Goal: Task Accomplishment & Management: Complete application form

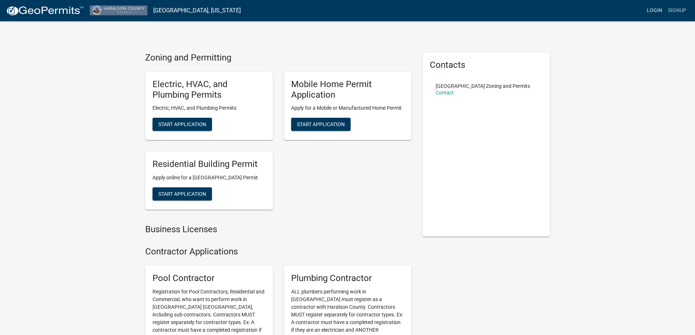
click at [661, 9] on link "Login" at bounding box center [654, 11] width 21 height 14
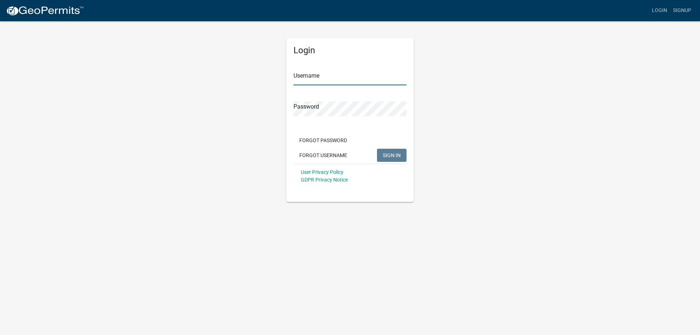
click at [318, 73] on input "Username" at bounding box center [350, 77] width 113 height 15
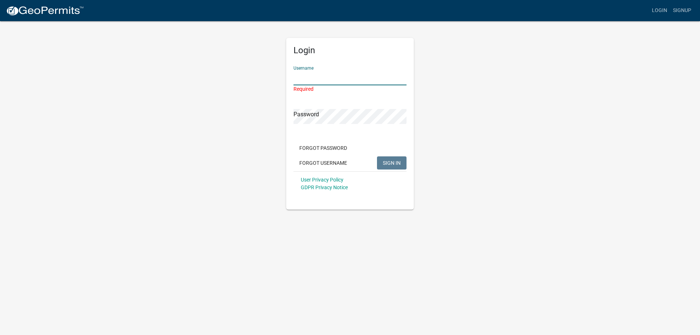
click at [310, 76] on input "Username" at bounding box center [350, 77] width 113 height 15
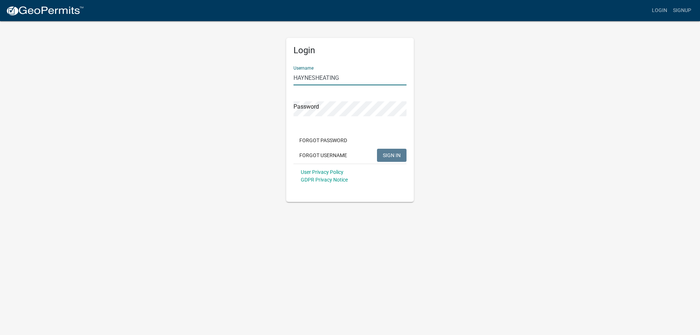
type input "HAYNESHEATING"
click at [686, 10] on link "Signup" at bounding box center [682, 11] width 24 height 14
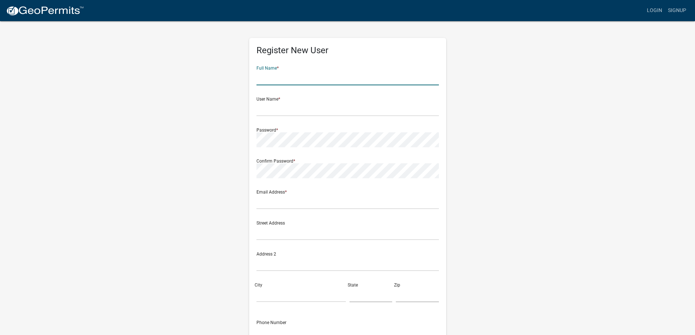
click at [301, 78] on input "text" at bounding box center [347, 77] width 182 height 15
type input "[PERSON_NAME] HEATING"
drag, startPoint x: 308, startPoint y: 80, endPoint x: 257, endPoint y: 73, distance: 51.5
click at [257, 73] on input "[PERSON_NAME] HEATING" at bounding box center [347, 77] width 182 height 15
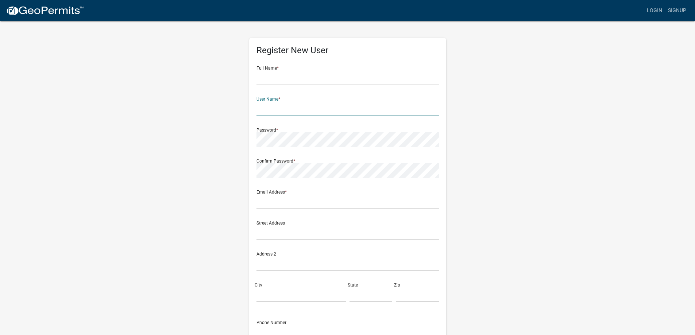
click at [271, 108] on input "text" at bounding box center [347, 108] width 182 height 15
paste input "[PERSON_NAME] HEATING"
click at [280, 105] on input "[PERSON_NAME] HEATING" at bounding box center [347, 108] width 182 height 15
type input "HAYNESHEATING"
click at [290, 78] on input "text" at bounding box center [347, 77] width 182 height 15
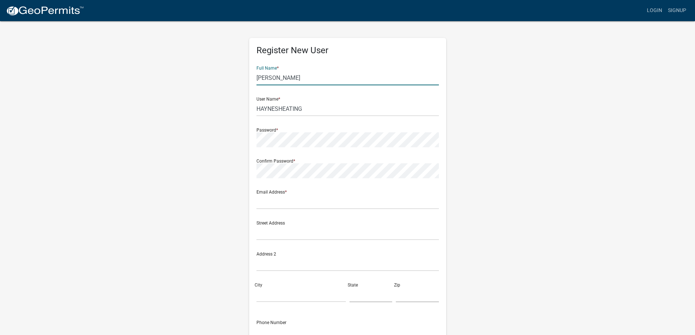
type input "[PERSON_NAME]"
click at [295, 200] on div "Email Address *" at bounding box center [347, 196] width 182 height 25
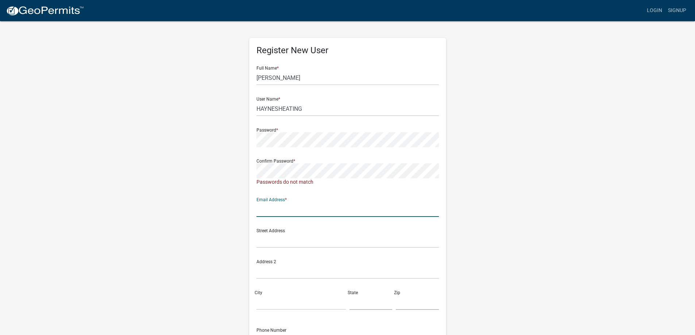
type input "[EMAIL_ADDRESS][DOMAIN_NAME]"
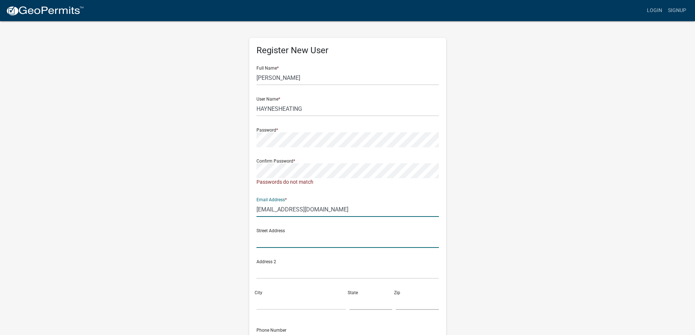
type input "[STREET_ADDRESS]"
type input "300"
type input "[GEOGRAPHIC_DATA]"
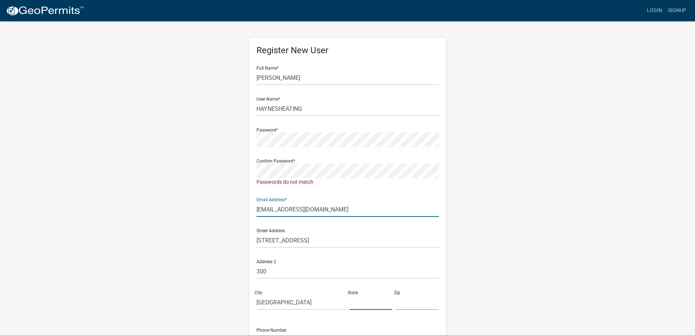
type input "[US_STATE]"
type input "77070"
type input "8188244762"
click at [487, 110] on div "Register New User Full Name * [PERSON_NAME] User Name * HAYNESHEATING Password …" at bounding box center [348, 219] width 416 height 398
click at [250, 172] on div "Register New User Full Name * [PERSON_NAME] User Name * HAYNESHEATING Password …" at bounding box center [347, 216] width 197 height 356
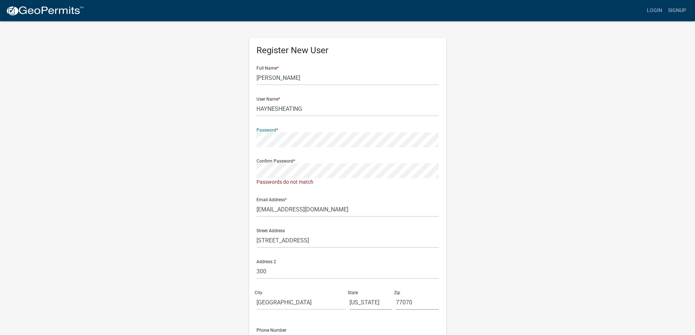
click at [235, 140] on div "Register New User Full Name * [PERSON_NAME] User Name * HAYNESHEATING Password …" at bounding box center [348, 219] width 416 height 398
click at [421, 190] on form "Full Name * [PERSON_NAME] User Name * HAYNESHEATING Password * Confirm Password…" at bounding box center [347, 220] width 182 height 320
click at [248, 142] on div "Register New User Full Name * [PERSON_NAME] User Name * HAYNESHEATING Password …" at bounding box center [348, 219] width 208 height 398
click at [238, 173] on div "Register New User Full Name * [PERSON_NAME] User Name * HAYNESHEATING Password …" at bounding box center [348, 219] width 416 height 398
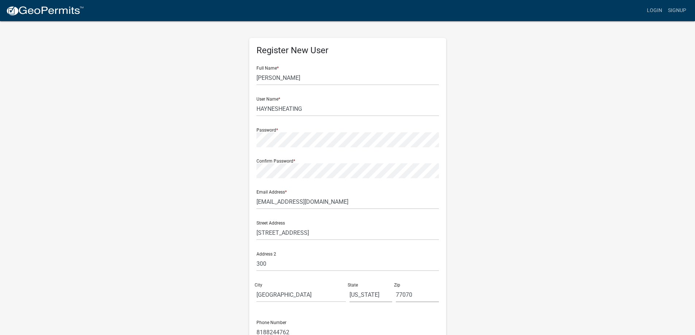
click at [503, 193] on div "Register New User Full Name * [PERSON_NAME] User Name * HAYNESHEATING Password …" at bounding box center [348, 215] width 416 height 390
drag, startPoint x: 343, startPoint y: 206, endPoint x: 285, endPoint y: 203, distance: 57.7
click at [285, 203] on input "[EMAIL_ADDRESS][DOMAIN_NAME]" at bounding box center [347, 201] width 182 height 15
drag, startPoint x: 357, startPoint y: 201, endPoint x: 246, endPoint y: 206, distance: 111.3
click at [246, 206] on div "Register New User Full Name * [PERSON_NAME] User Name * HAYNESHEATING Password …" at bounding box center [348, 215] width 208 height 390
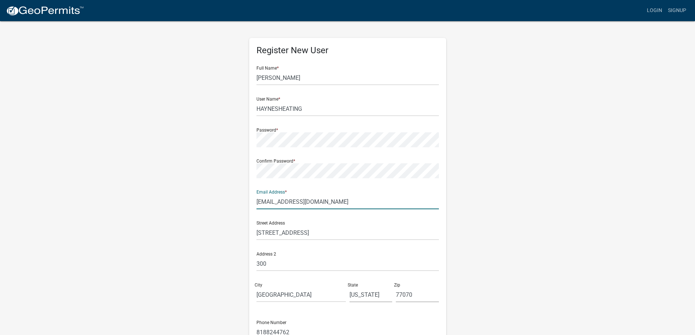
click at [469, 193] on div "Register New User Full Name * [PERSON_NAME] User Name * HAYNESHEATING Password …" at bounding box center [348, 215] width 416 height 390
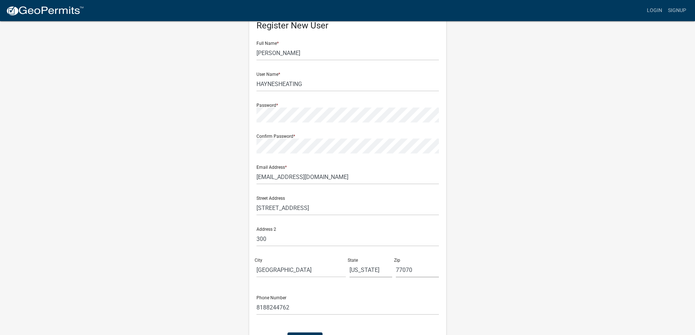
scroll to position [36, 0]
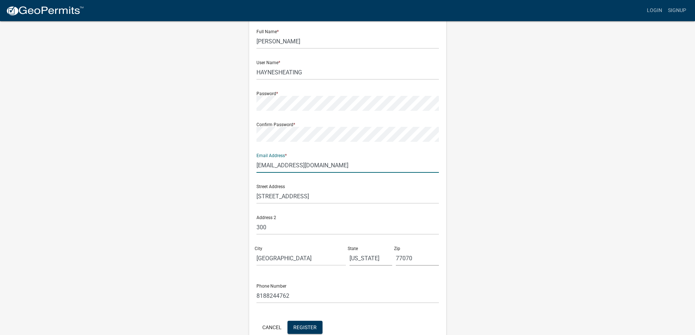
drag, startPoint x: 347, startPoint y: 158, endPoint x: 325, endPoint y: 173, distance: 26.3
click at [236, 166] on div "Register New User Full Name * [PERSON_NAME] User Name * HAYNESHEATING Password …" at bounding box center [348, 179] width 416 height 390
paste input "[STREET_ADDRESS]"
drag, startPoint x: 383, startPoint y: 165, endPoint x: 349, endPoint y: 169, distance: 34.4
click at [349, 167] on input "[STREET_ADDRESS]" at bounding box center [347, 165] width 182 height 15
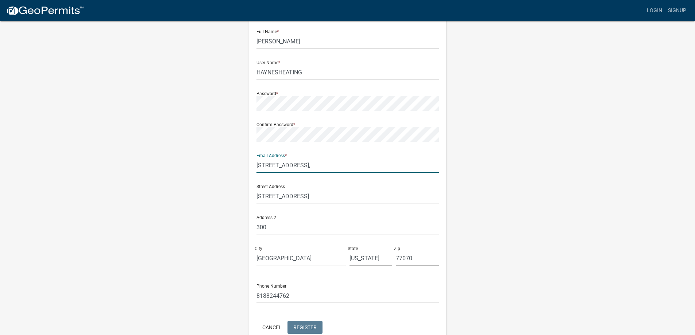
type input "[STREET_ADDRESS],"
drag, startPoint x: 418, startPoint y: 255, endPoint x: 388, endPoint y: 260, distance: 30.2
click at [388, 260] on div "Street Address [STREET_ADDRESS] Address 2 [STREET_ADDRESS][US_STATE]" at bounding box center [348, 225] width 186 height 93
paste input "30125"
type input "30125"
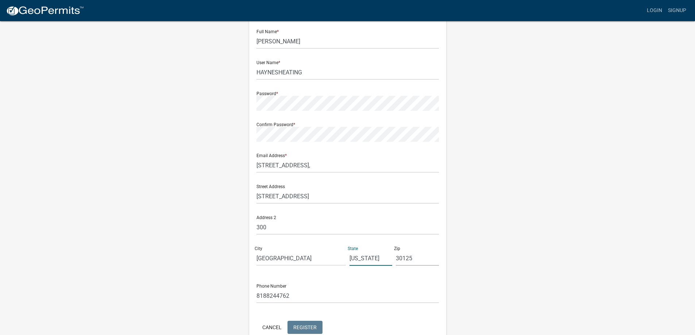
drag, startPoint x: 372, startPoint y: 259, endPoint x: 340, endPoint y: 259, distance: 32.1
click at [340, 259] on div "Street Address [STREET_ADDRESS] Address [STREET_ADDRESS][US_STATE]" at bounding box center [348, 225] width 186 height 93
type input "GA"
click at [356, 168] on input "[STREET_ADDRESS]," at bounding box center [347, 165] width 182 height 15
drag, startPoint x: 337, startPoint y: 164, endPoint x: 308, endPoint y: 169, distance: 28.8
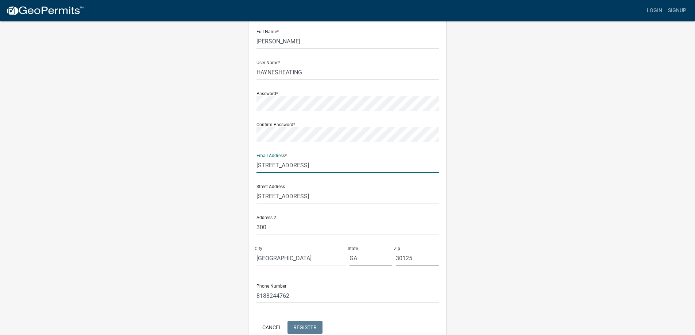
click at [308, 169] on input "[STREET_ADDRESS]" at bounding box center [347, 165] width 182 height 15
type input "[STREET_ADDRESS]"
drag, startPoint x: 258, startPoint y: 259, endPoint x: 236, endPoint y: 261, distance: 22.3
click at [236, 260] on div "Register New User Full Name * [PERSON_NAME] User Name * HAYNESHEATING Password …" at bounding box center [348, 179] width 416 height 390
paste input "Cedartow"
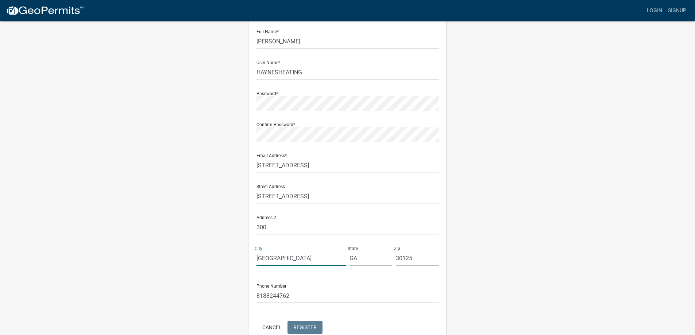
type input "[GEOGRAPHIC_DATA]"
drag, startPoint x: 273, startPoint y: 225, endPoint x: 225, endPoint y: 225, distance: 47.8
click at [225, 225] on div "Register New User Full Name * [PERSON_NAME] User Name * HAYNESHEATING Password …" at bounding box center [348, 179] width 416 height 390
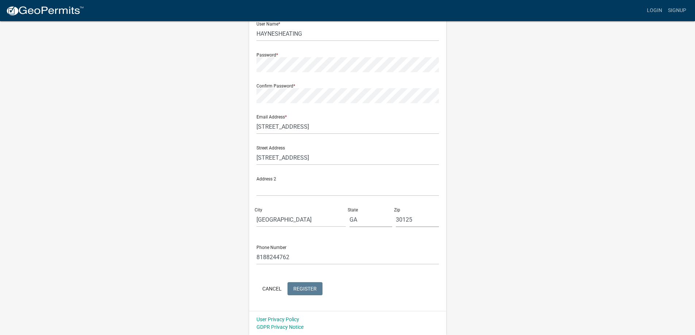
scroll to position [76, 0]
drag, startPoint x: 306, startPoint y: 33, endPoint x: 235, endPoint y: 33, distance: 70.8
click at [235, 35] on div "Register New User Full Name * [PERSON_NAME] User Name * HAYNESHEATING Password …" at bounding box center [348, 140] width 416 height 390
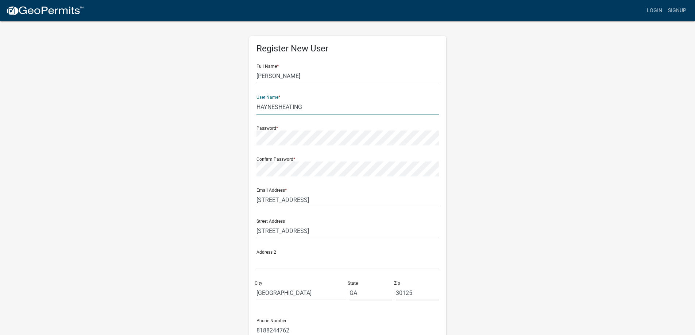
scroll to position [0, 0]
click at [306, 109] on input "HAYNESHEATING" at bounding box center [347, 108] width 182 height 15
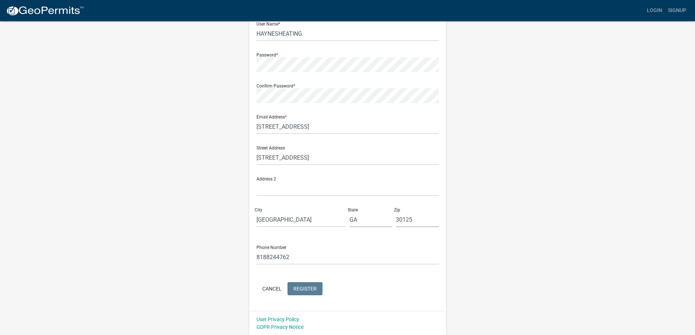
scroll to position [76, 0]
click at [355, 277] on form "Full Name * [PERSON_NAME] User Name * HAYNESHEATING Password * Confirm Password…" at bounding box center [347, 141] width 182 height 312
click at [307, 243] on div "Phone Number [PHONE_NUMBER]" at bounding box center [347, 251] width 182 height 25
click at [307, 255] on input "8188244762" at bounding box center [347, 257] width 182 height 15
drag, startPoint x: 289, startPoint y: 259, endPoint x: 238, endPoint y: 259, distance: 51.4
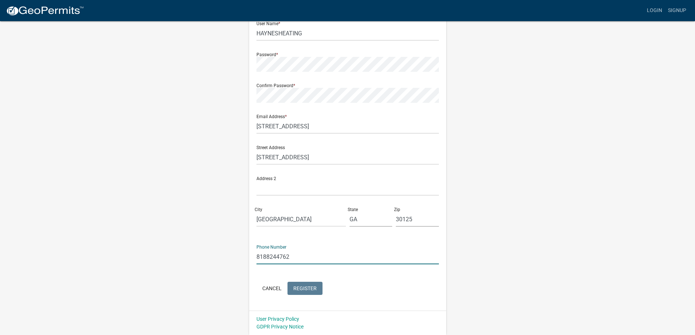
click at [238, 259] on div "Register New User Full Name * [PERSON_NAME] User Name * HAYNESHEATING Password …" at bounding box center [348, 140] width 416 height 390
type input "8188244762"
click at [565, 184] on wm-register-view "more_horiz Login Signup Register New User Full Name * [PERSON_NAME] User Name *…" at bounding box center [347, 129] width 695 height 411
drag, startPoint x: 316, startPoint y: 155, endPoint x: 241, endPoint y: 152, distance: 74.8
click at [241, 152] on div "Register New User Full Name * [PERSON_NAME] User Name * HAYNESHEATING Password …" at bounding box center [348, 140] width 416 height 390
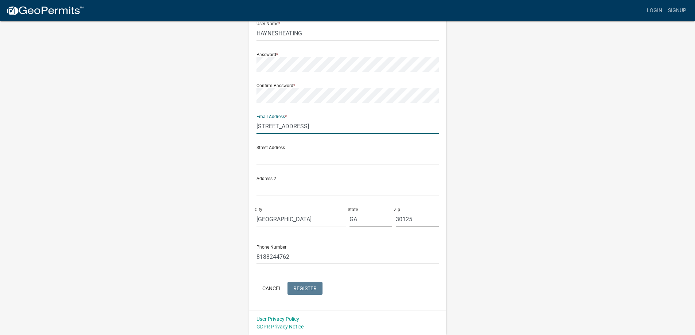
drag, startPoint x: 321, startPoint y: 126, endPoint x: 254, endPoint y: 126, distance: 67.9
click at [254, 126] on div "Register New User Full Name * [PERSON_NAME] User Name * HAYNESHEATING Password …" at bounding box center [347, 136] width 197 height 348
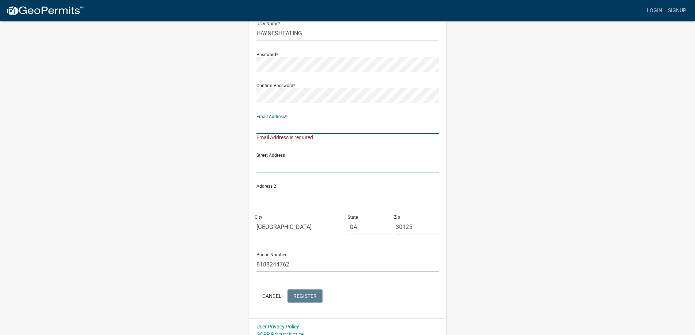
click at [277, 166] on input "text" at bounding box center [347, 165] width 182 height 15
paste input "[STREET_ADDRESS]"
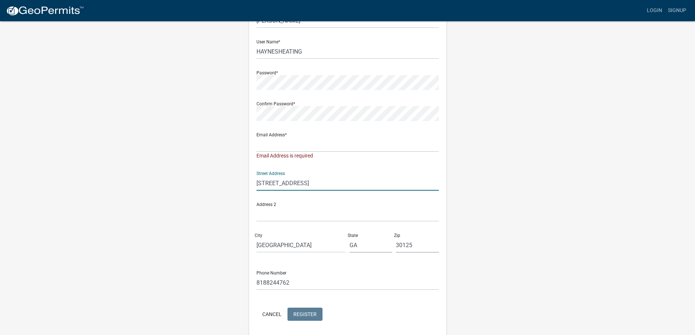
scroll to position [39, 0]
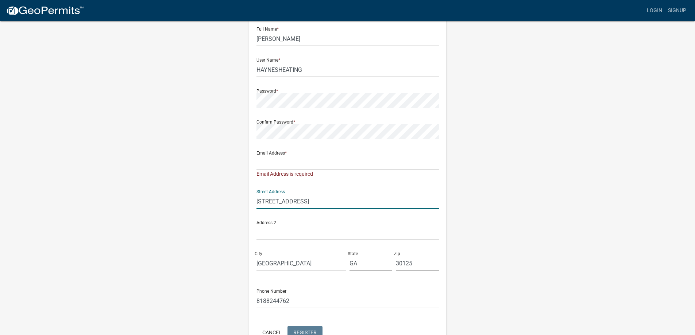
type input "[STREET_ADDRESS]"
click at [291, 168] on input "text" at bounding box center [347, 162] width 182 height 15
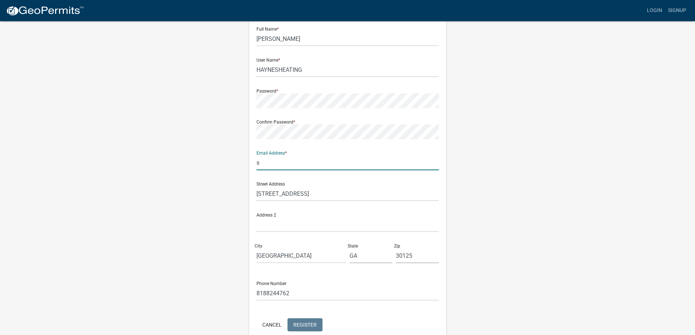
type input "[EMAIL_ADDRESS][DOMAIN_NAME]"
click at [541, 179] on div "Register New User Full Name * [PERSON_NAME] User Name * HAYNESHEATING Password …" at bounding box center [348, 176] width 416 height 390
click at [314, 324] on span "Register" at bounding box center [304, 325] width 23 height 6
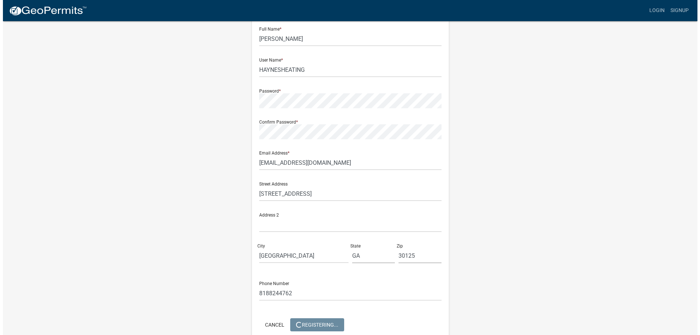
scroll to position [0, 0]
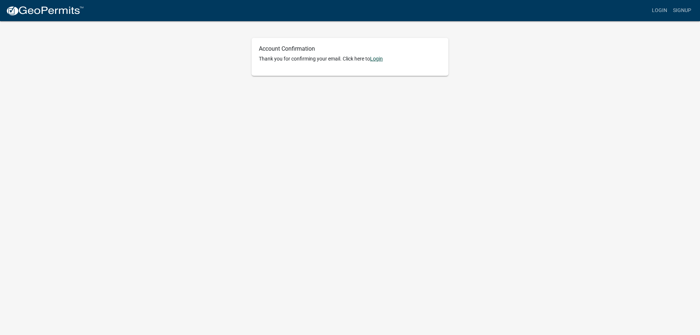
click at [378, 57] on link "Login" at bounding box center [376, 59] width 13 height 6
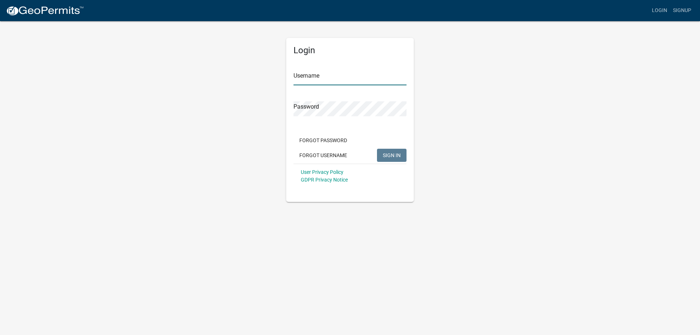
type input "HAYNESHEATING"
click at [392, 156] on span "SIGN IN" at bounding box center [392, 155] width 18 height 6
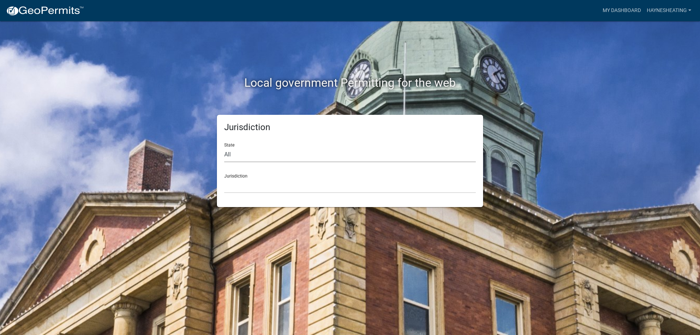
click at [263, 154] on select "All Colorado Georgia Indiana Iowa Kansas Minnesota Ohio South Carolina Wisconsin" at bounding box center [350, 154] width 252 height 15
select select "Georgia"
click at [224, 147] on select "All Colorado Georgia Indiana Iowa Kansas Minnesota Ohio South Carolina Wisconsin" at bounding box center [350, 154] width 252 height 15
click at [253, 184] on select "Carroll County, Georgia Cook County, Georgia Crawford County, Georgia Gilmer Co…" at bounding box center [350, 185] width 252 height 15
click at [263, 183] on select "Carroll County, Georgia Cook County, Georgia Crawford County, Georgia Gilmer Co…" at bounding box center [350, 185] width 252 height 15
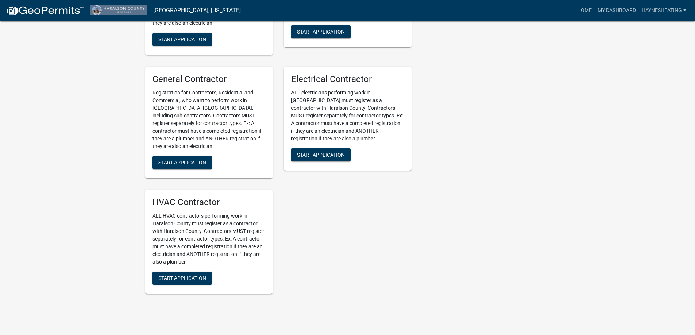
scroll to position [394, 0]
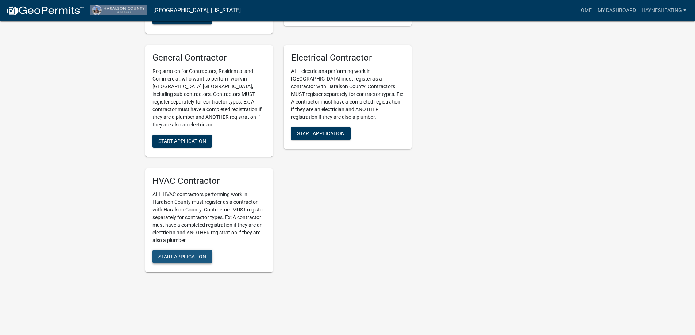
click at [191, 258] on span "Start Application" at bounding box center [182, 257] width 48 height 6
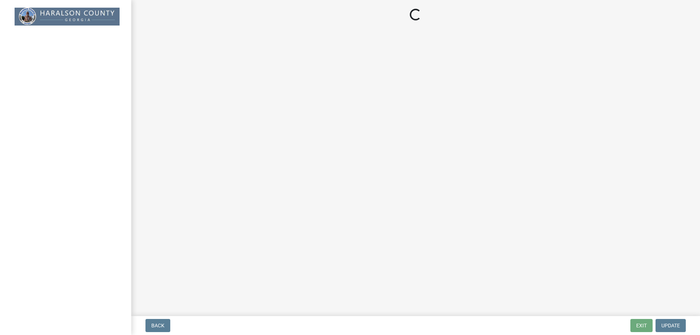
select select "GA"
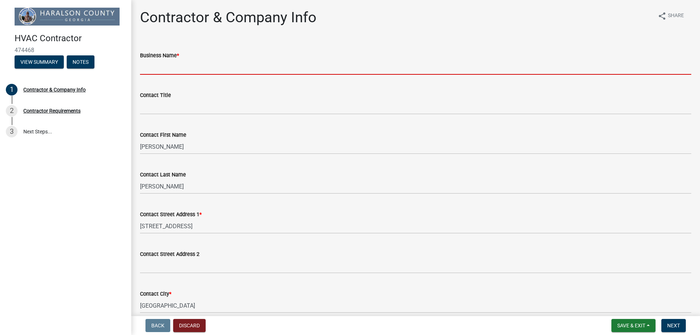
click at [217, 66] on input "Business Name *" at bounding box center [416, 67] width 552 height 15
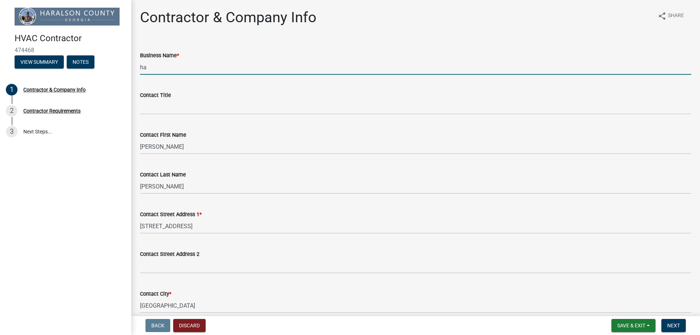
type input "h"
drag, startPoint x: 174, startPoint y: 66, endPoint x: 127, endPoint y: 65, distance: 47.1
click at [127, 65] on div "HVAC Contractor 474468 View Summary Notes 1 Contractor & Company Info 2 Contrac…" at bounding box center [350, 167] width 700 height 335
paste input "HEATING AND AIR CONDITIONING"
type input "HAYNES HEATING AND AIR CONDITIONING"
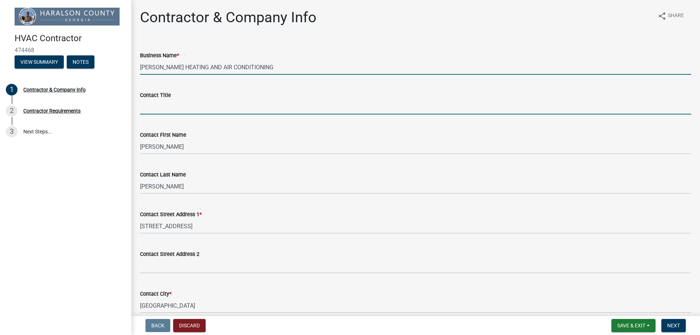
click at [197, 103] on input "Contact Title" at bounding box center [416, 107] width 552 height 15
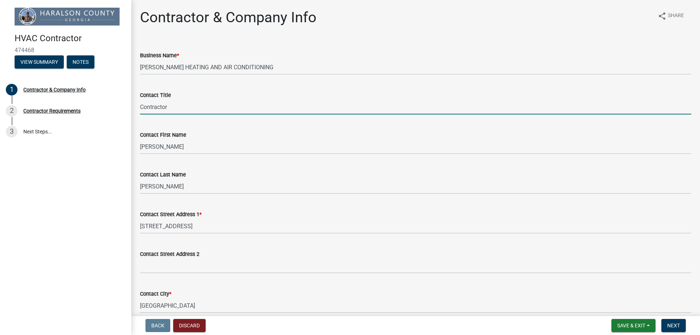
drag, startPoint x: 141, startPoint y: 107, endPoint x: 154, endPoint y: 111, distance: 14.1
click at [140, 107] on input "Contractor" at bounding box center [416, 107] width 552 height 15
drag, startPoint x: 194, startPoint y: 108, endPoint x: 139, endPoint y: 111, distance: 54.8
click at [139, 111] on div "Contact Title HVAC Contractor" at bounding box center [416, 98] width 563 height 34
type input "HVAC Contractor"
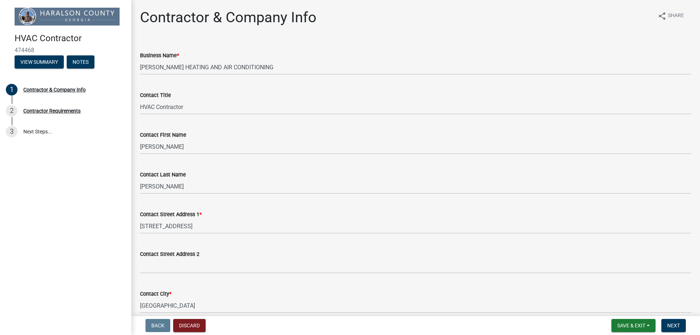
click at [246, 132] on div "Contact First Name" at bounding box center [416, 135] width 552 height 9
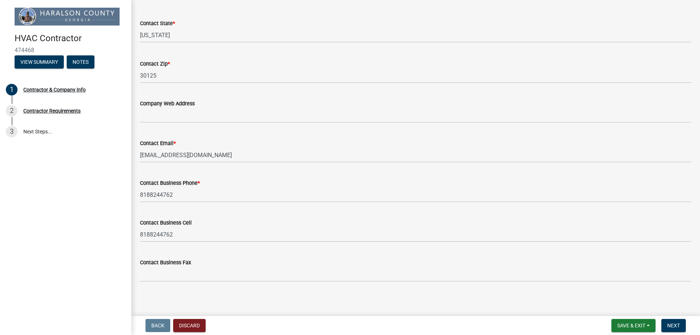
scroll to position [322, 0]
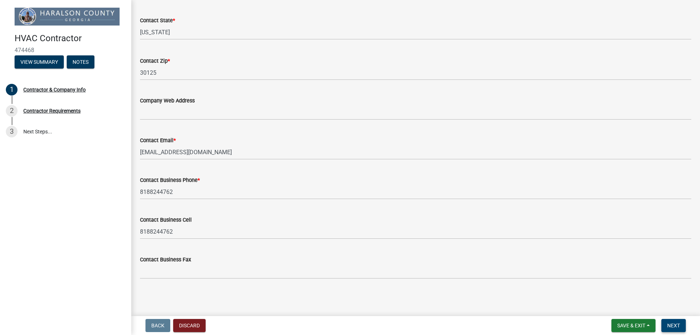
click at [681, 326] on button "Next" at bounding box center [674, 325] width 24 height 13
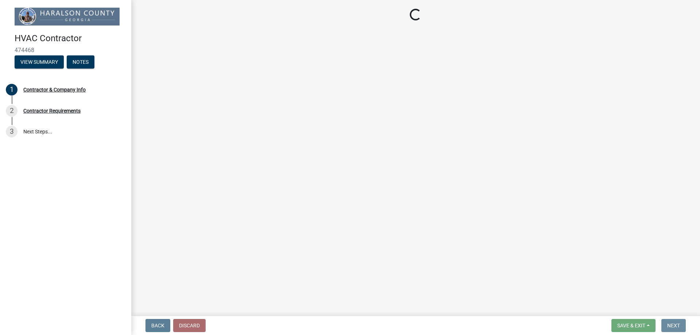
scroll to position [0, 0]
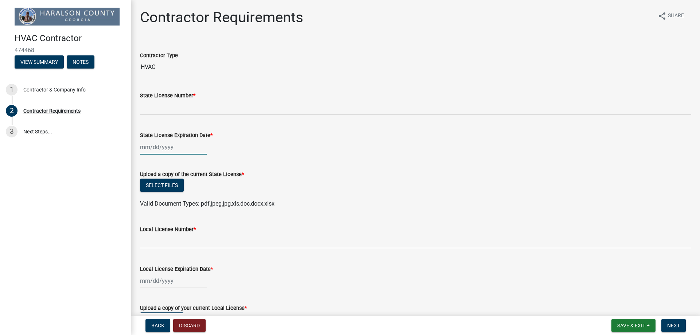
click at [179, 151] on div at bounding box center [173, 147] width 67 height 15
select select "9"
select select "2025"
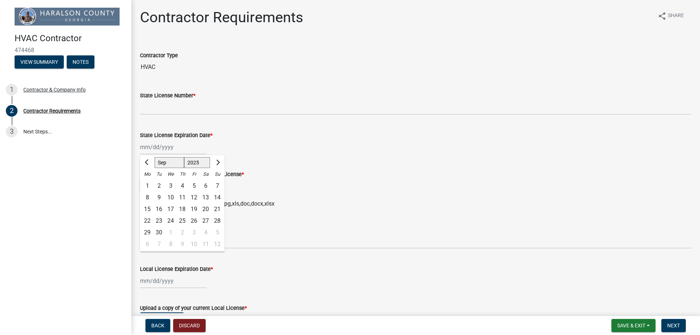
drag, startPoint x: 178, startPoint y: 165, endPoint x: 185, endPoint y: 164, distance: 7.0
click at [178, 165] on select "Jan Feb Mar Apr May Jun Jul Aug Sep Oct Nov Dec" at bounding box center [170, 162] width 30 height 11
select select "11"
click at [155, 157] on select "Jan Feb Mar Apr May Jun Jul Aug Sep Oct Nov Dec" at bounding box center [170, 162] width 30 height 11
click at [218, 231] on div "30" at bounding box center [218, 233] width 12 height 12
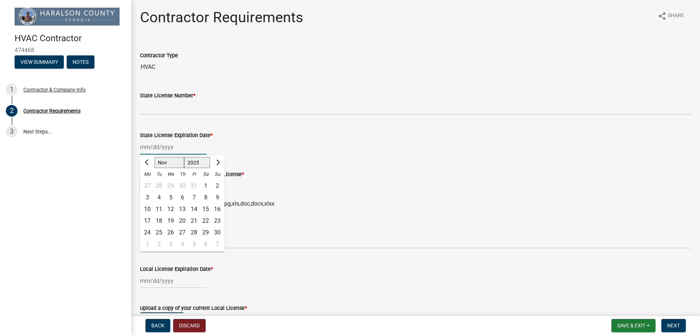
type input "11/30/2025"
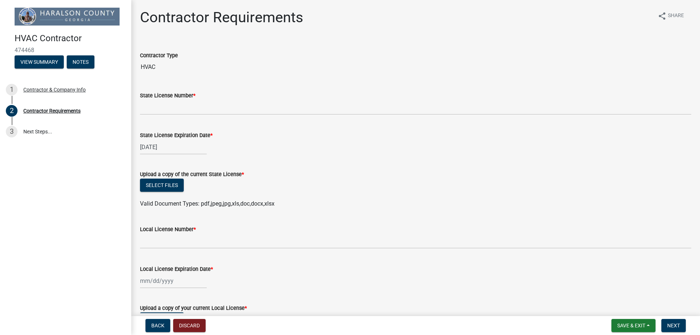
click at [295, 158] on wm-data-entity-input "State License Expiration Date * 11/30/2025" at bounding box center [416, 141] width 552 height 40
click at [174, 182] on button "Select files" at bounding box center [162, 185] width 44 height 13
click at [167, 185] on button "Select files" at bounding box center [162, 185] width 44 height 13
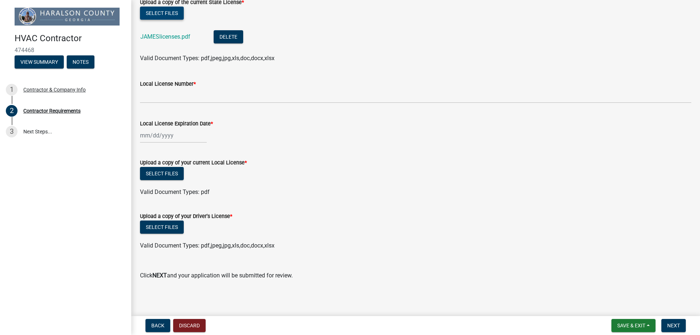
scroll to position [173, 0]
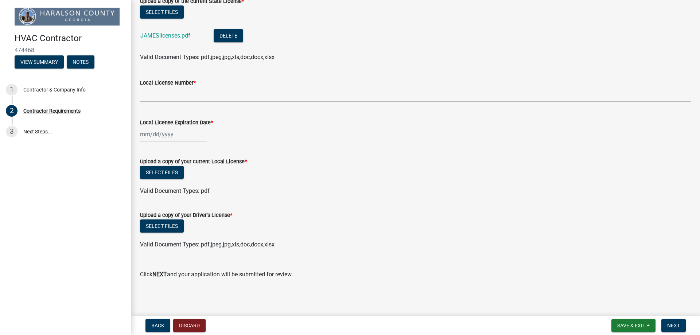
click at [185, 86] on div "Local License Number *" at bounding box center [416, 82] width 552 height 9
click at [193, 81] on label "Local License Number *" at bounding box center [168, 83] width 56 height 5
click at [193, 87] on input "Local License Number *" at bounding box center [416, 94] width 552 height 15
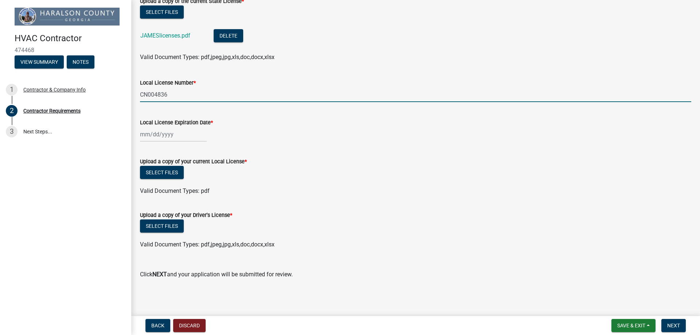
type input "CN004836"
click at [188, 133] on div at bounding box center [173, 134] width 67 height 15
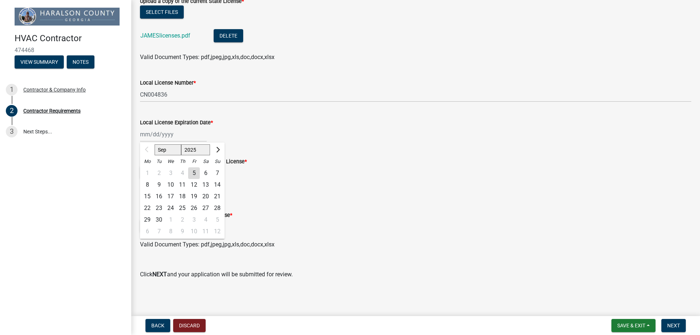
click at [166, 151] on select "Sep Oct Nov Dec" at bounding box center [168, 149] width 27 height 11
select select "11"
click at [155, 144] on select "Sep Oct Nov Dec" at bounding box center [168, 149] width 27 height 11
click at [217, 218] on div "30" at bounding box center [218, 220] width 12 height 12
type input "11/30/2025"
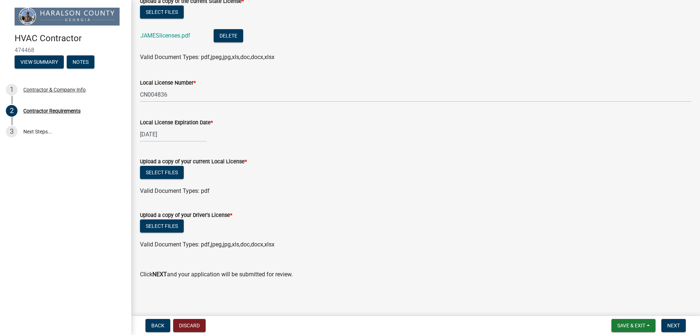
click at [357, 178] on div "Select files" at bounding box center [416, 173] width 552 height 15
click at [174, 176] on button "Select files" at bounding box center [162, 172] width 44 height 13
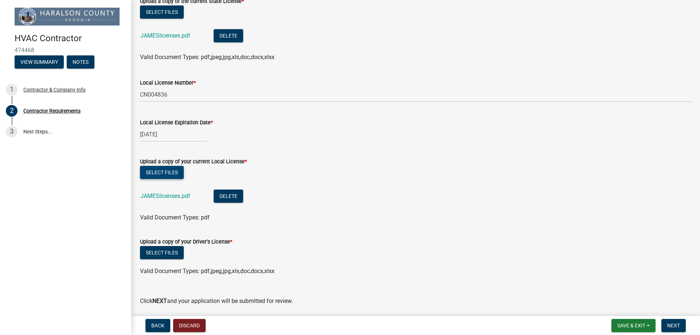
scroll to position [200, 0]
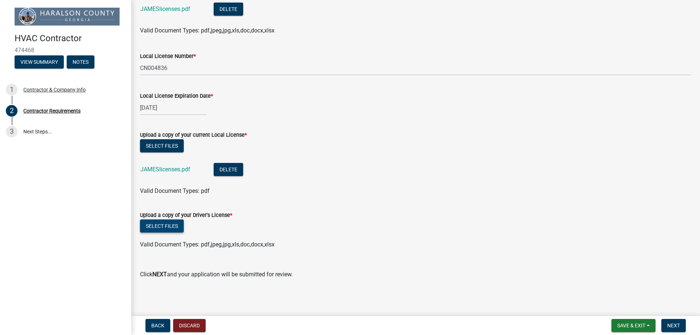
click at [174, 227] on button "Select files" at bounding box center [162, 226] width 44 height 13
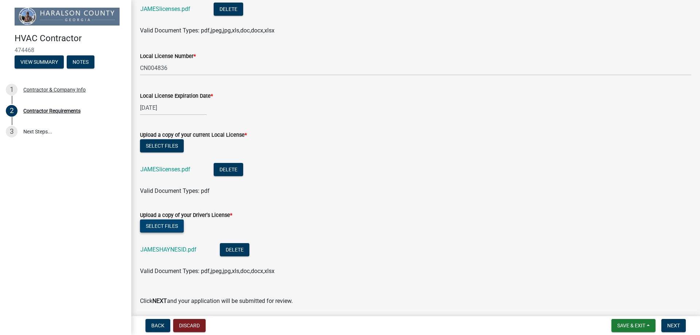
scroll to position [227, 0]
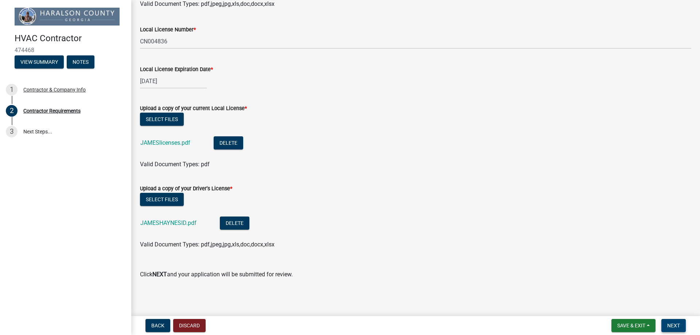
click at [684, 324] on button "Next" at bounding box center [674, 325] width 24 height 13
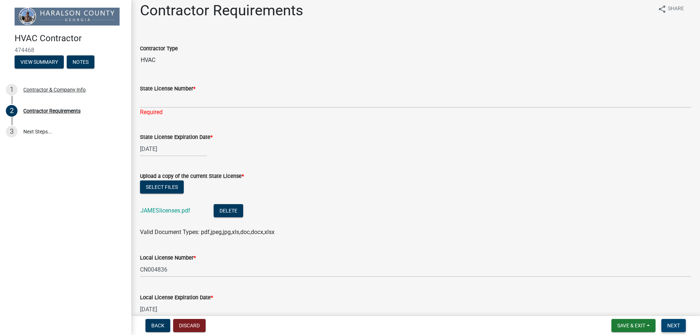
scroll to position [0, 0]
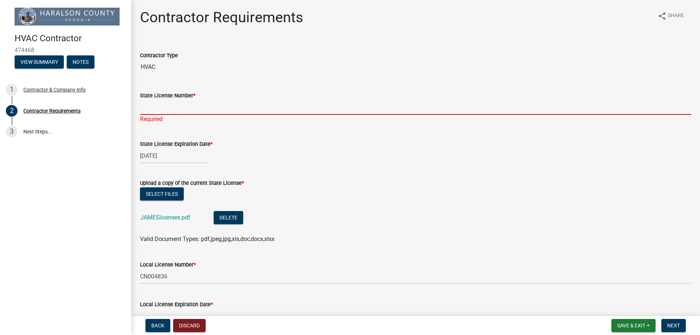
click at [164, 112] on input "State License Number *" at bounding box center [416, 107] width 552 height 15
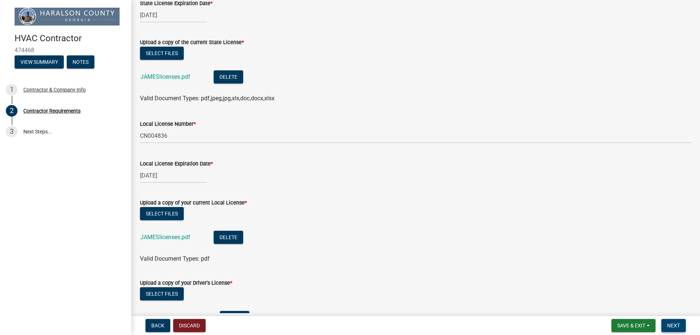
scroll to position [146, 0]
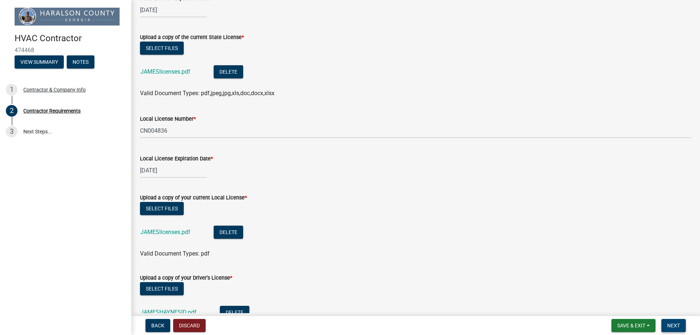
type input "CN004836"
click at [673, 323] on span "Next" at bounding box center [674, 326] width 13 height 6
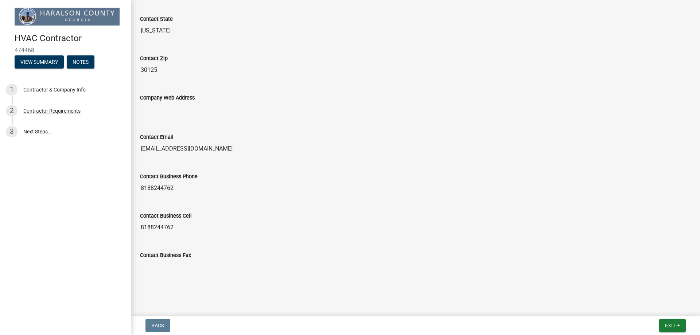
scroll to position [363, 0]
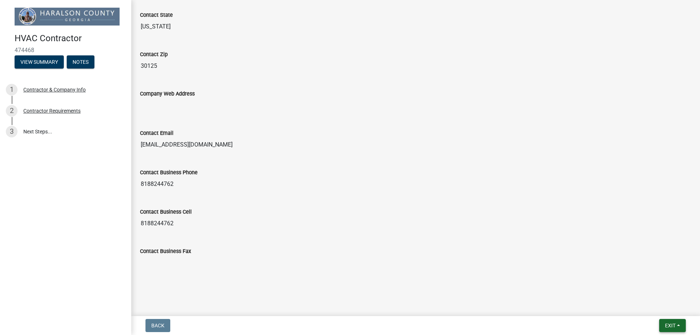
click at [678, 326] on button "Exit" at bounding box center [673, 325] width 27 height 13
click at [649, 289] on button "Save" at bounding box center [657, 290] width 58 height 18
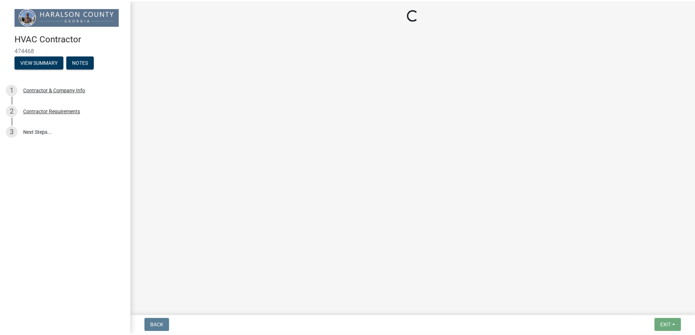
scroll to position [0, 0]
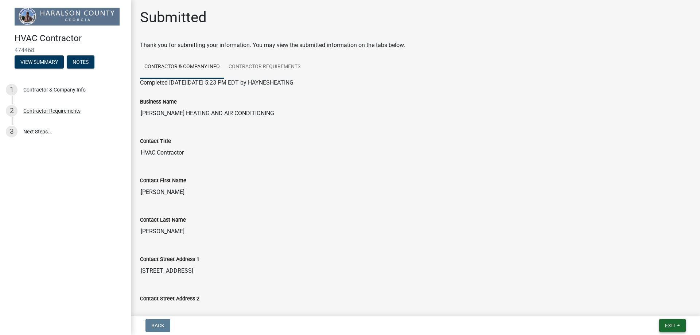
click at [666, 325] on span "Exit" at bounding box center [670, 326] width 11 height 6
click at [651, 305] on button "Save & Exit" at bounding box center [657, 307] width 58 height 18
